Goal: Transaction & Acquisition: Book appointment/travel/reservation

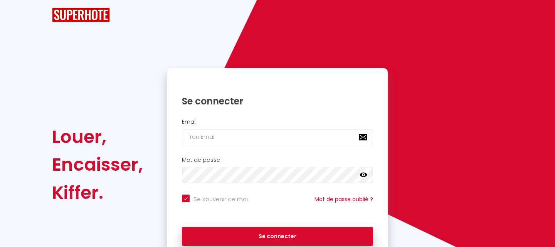
checkbox input "true"
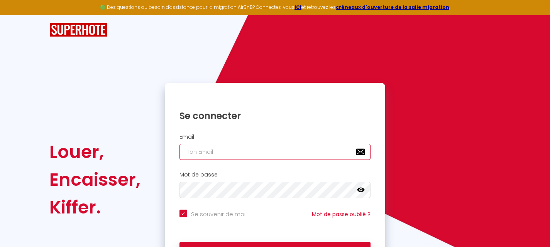
click at [219, 150] on input "email" at bounding box center [274, 152] width 191 height 16
type input "[EMAIL_ADDRESS][DOMAIN_NAME]"
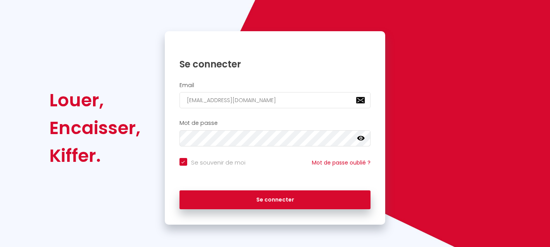
scroll to position [52, 0]
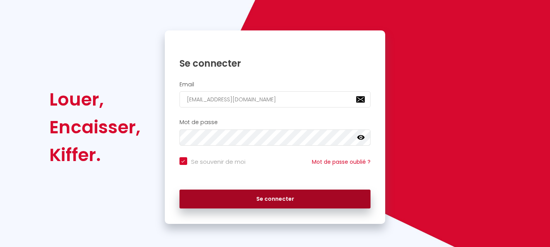
click at [272, 198] on button "Se connecter" at bounding box center [274, 199] width 191 height 19
checkbox input "true"
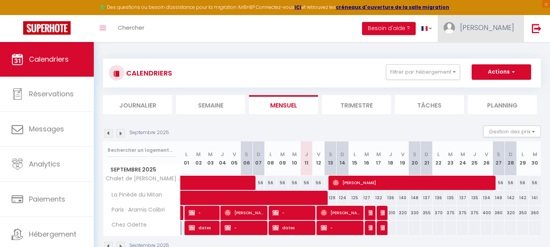
click at [503, 31] on span "[PERSON_NAME]" at bounding box center [487, 28] width 54 height 10
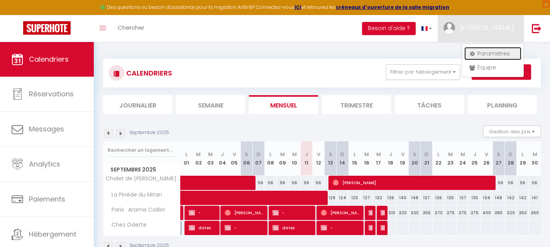
click at [494, 48] on link "Paramètres" at bounding box center [492, 53] width 57 height 13
select select "28"
select select "fr"
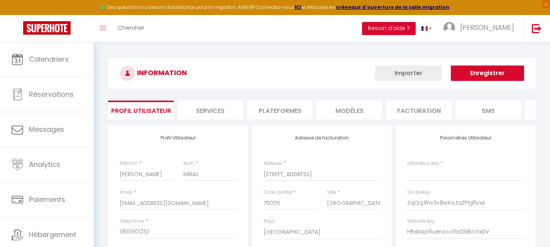
type input "ZqQqJfnv3v8wXvLtaZPlg6vwi"
type input "HBxkxsp9uenocv0isDNBcGxDV"
type input "[URL][DOMAIN_NAME]"
select select "fr"
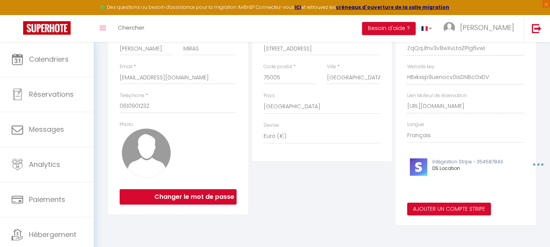
scroll to position [0, 104]
drag, startPoint x: 405, startPoint y: 105, endPoint x: 555, endPoint y: 94, distance: 150.5
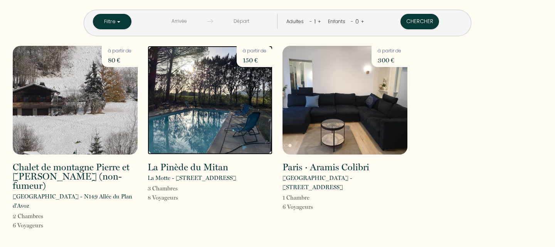
click at [199, 104] on img at bounding box center [210, 100] width 125 height 109
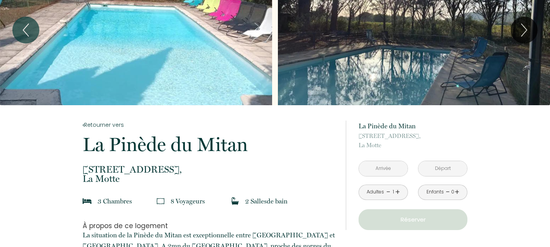
scroll to position [77, 0]
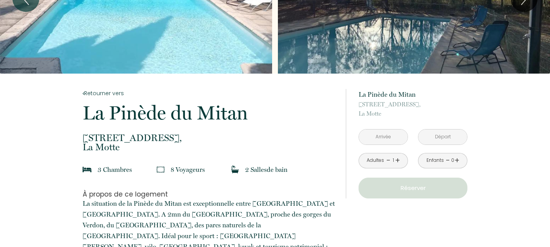
click at [393, 135] on input "text" at bounding box center [383, 137] width 49 height 15
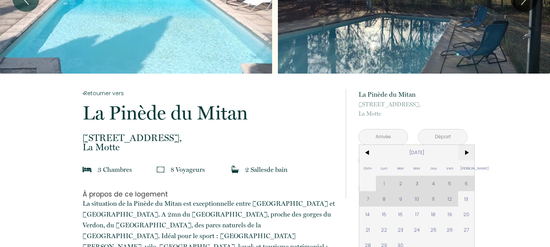
click at [466, 151] on span ">" at bounding box center [466, 152] width 17 height 15
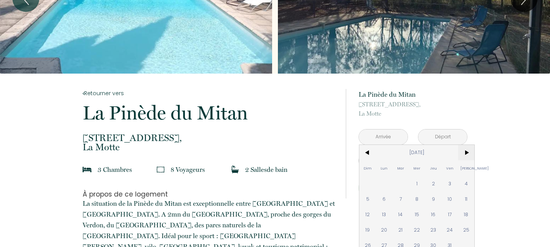
click at [466, 152] on span ">" at bounding box center [466, 152] width 17 height 15
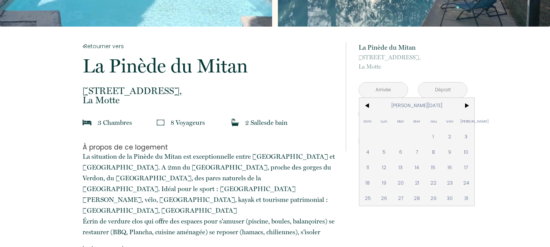
scroll to position [154, 0]
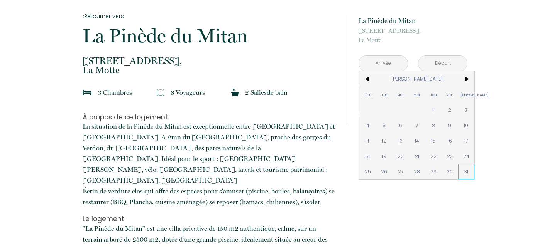
click at [462, 170] on span "31" at bounding box center [466, 171] width 17 height 15
type input "Sam 31 Jan 2026"
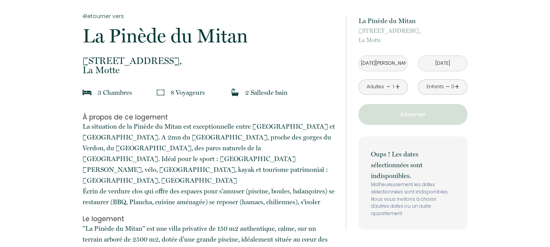
click at [455, 64] on input "Dim 01 Fév 2026" at bounding box center [442, 63] width 49 height 15
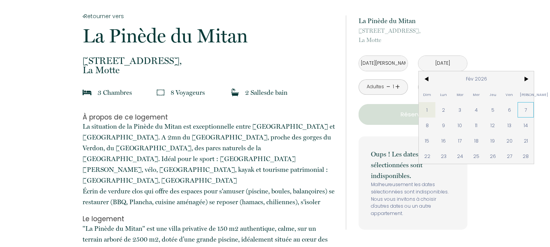
click at [529, 108] on span "7" at bounding box center [525, 109] width 17 height 15
type input "Sam 07 Fév 2026"
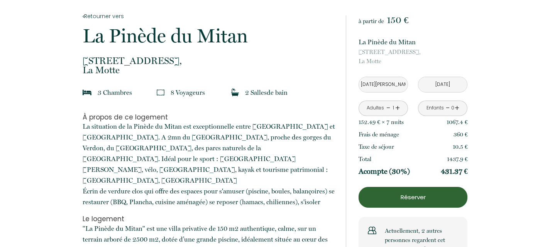
click at [397, 108] on link "+" at bounding box center [397, 108] width 5 height 12
